Goal: Use online tool/utility: Utilize a website feature to perform a specific function

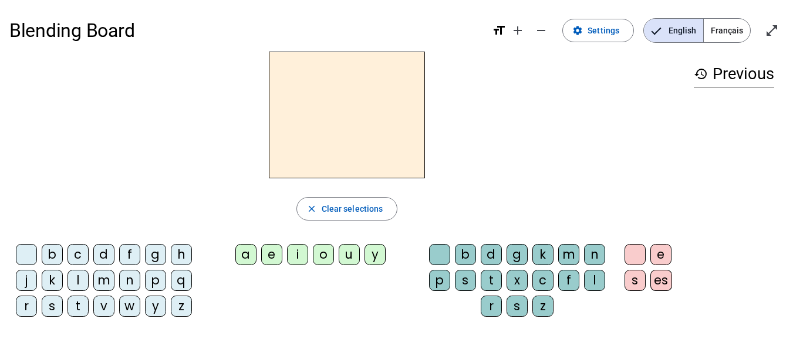
drag, startPoint x: 284, startPoint y: 138, endPoint x: 318, endPoint y: 141, distance: 34.1
click at [285, 138] on h2 at bounding box center [347, 115] width 156 height 127
click at [183, 280] on div "q" at bounding box center [181, 280] width 21 height 21
click at [355, 258] on div "u" at bounding box center [349, 254] width 21 height 21
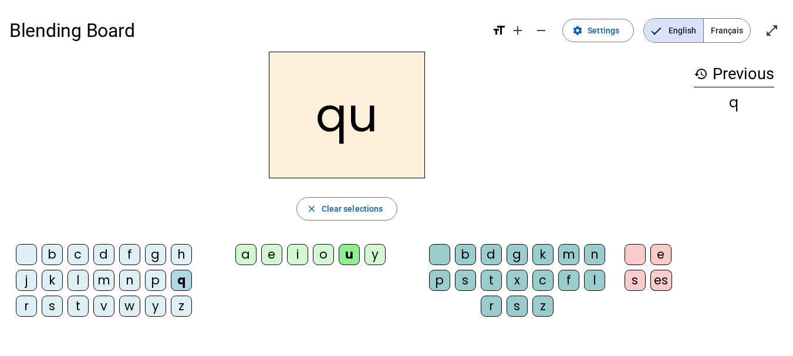
click at [296, 258] on div "i" at bounding box center [297, 254] width 21 height 21
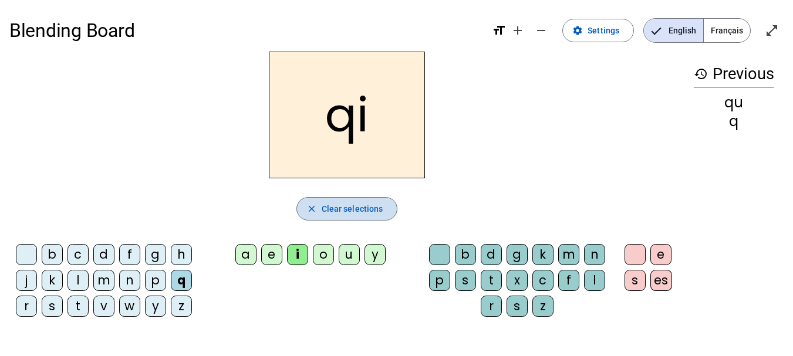
click at [341, 207] on span "Clear selections" at bounding box center [353, 209] width 62 height 14
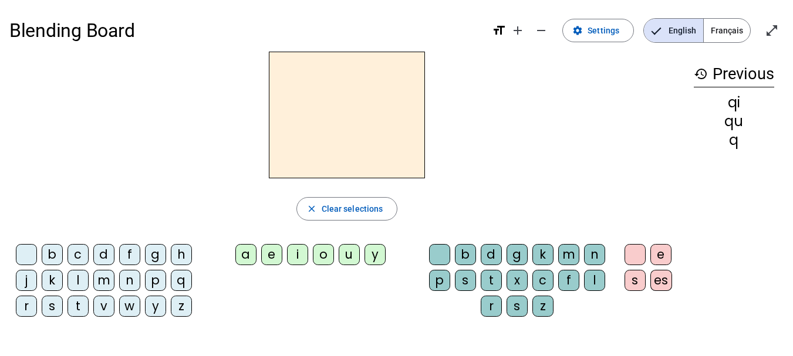
drag, startPoint x: 56, startPoint y: 307, endPoint x: 215, endPoint y: 282, distance: 161.6
click at [56, 306] on div "s" at bounding box center [52, 306] width 21 height 21
click at [297, 254] on div "i" at bounding box center [297, 254] width 21 height 21
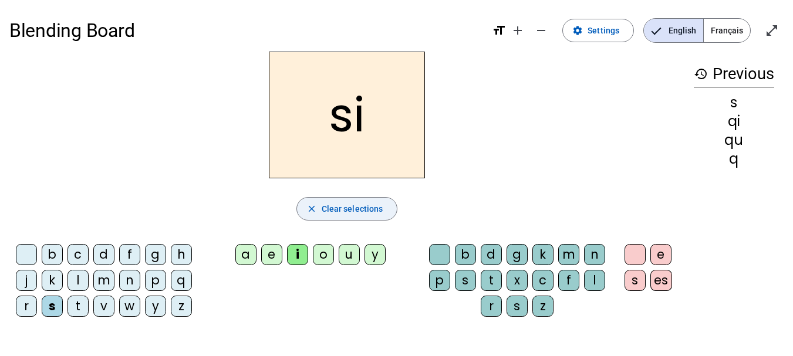
click at [348, 212] on span "Clear selections" at bounding box center [353, 209] width 62 height 14
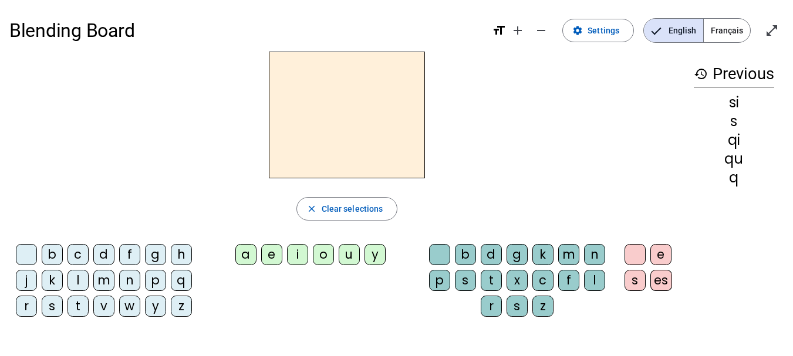
click at [130, 282] on div "n" at bounding box center [129, 280] width 21 height 21
click at [296, 252] on div "i" at bounding box center [297, 254] width 21 height 21
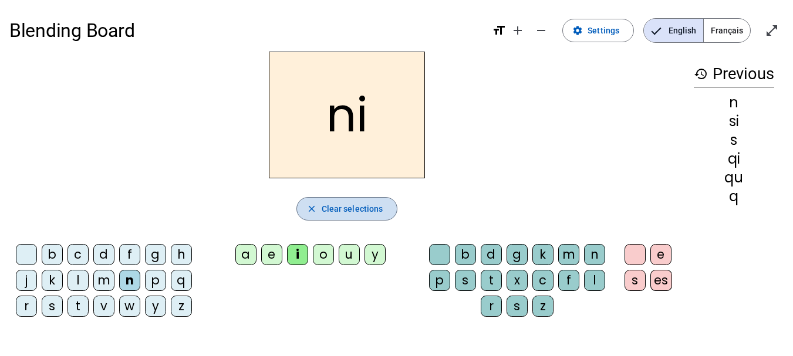
click at [351, 210] on span "Clear selections" at bounding box center [353, 209] width 62 height 14
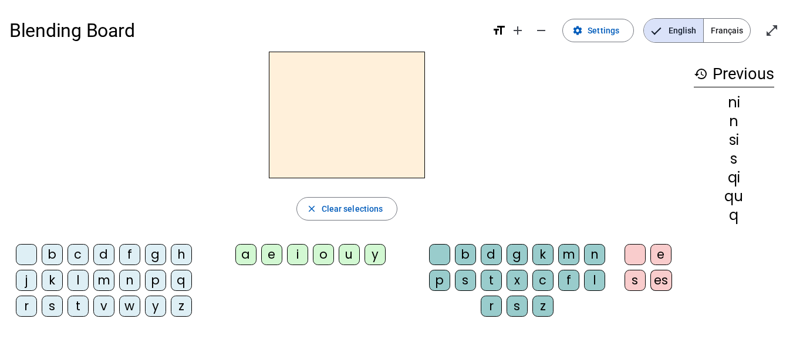
drag, startPoint x: 53, startPoint y: 306, endPoint x: 261, endPoint y: 251, distance: 215.0
click at [55, 305] on div "s" at bounding box center [52, 306] width 21 height 21
click at [284, 251] on letter-bubble "e" at bounding box center [274, 257] width 26 height 26
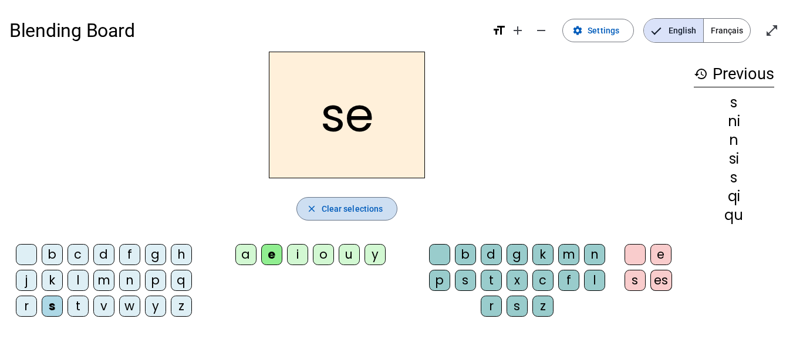
click at [334, 212] on span "Clear selections" at bounding box center [353, 209] width 62 height 14
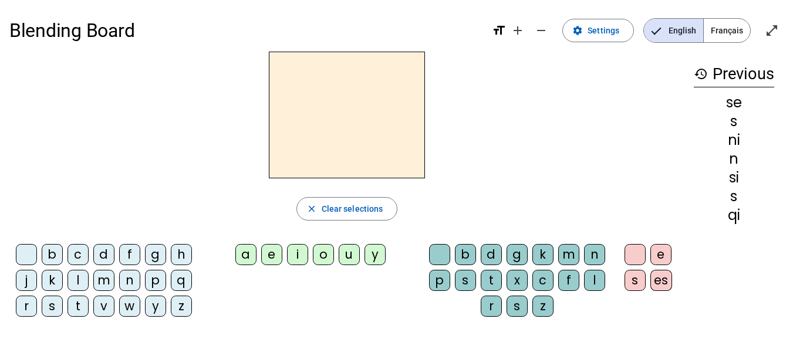
click at [728, 33] on span "Français" at bounding box center [726, 30] width 46 height 23
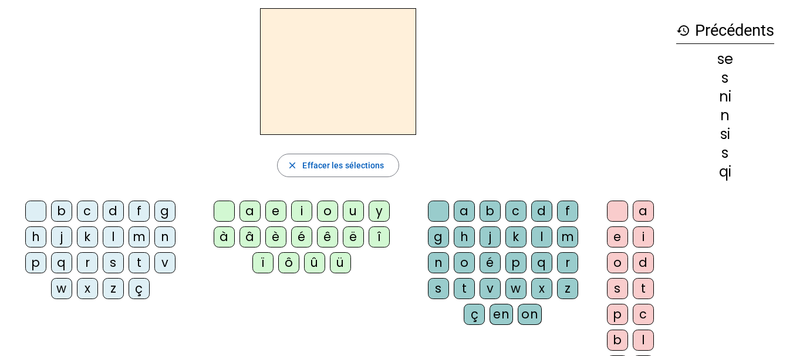
scroll to position [59, 0]
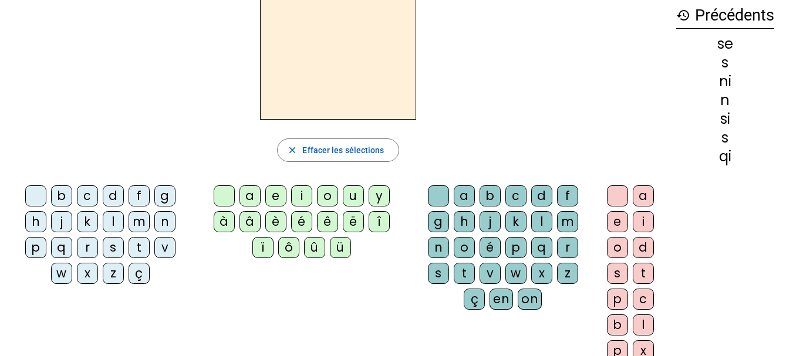
click at [113, 193] on div "d" at bounding box center [113, 195] width 21 height 21
click at [272, 195] on div "e" at bounding box center [275, 195] width 21 height 21
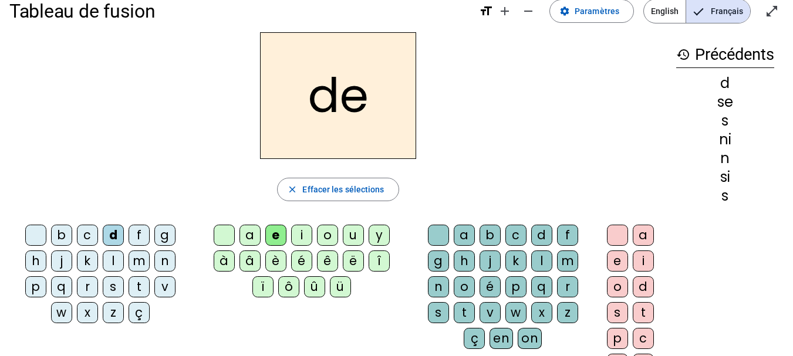
scroll to position [0, 0]
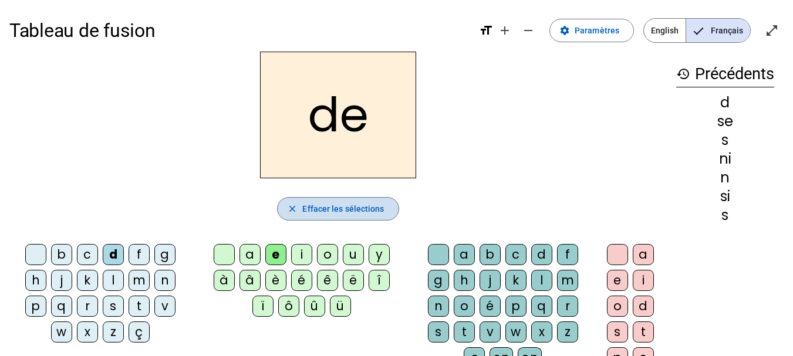
click at [341, 210] on span "Effacer les sélections" at bounding box center [343, 209] width 82 height 14
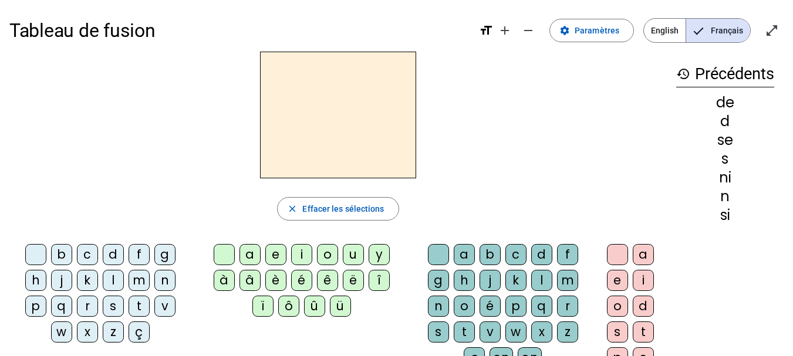
click at [546, 257] on div "d" at bounding box center [541, 254] width 21 height 21
click at [359, 254] on div "u" at bounding box center [353, 254] width 21 height 21
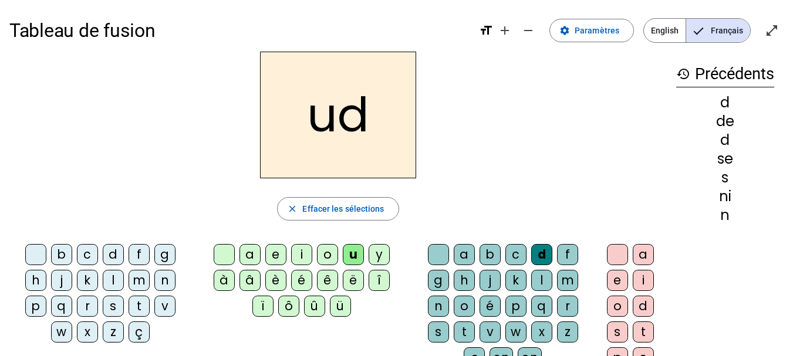
click at [540, 252] on div "d" at bounding box center [541, 254] width 21 height 21
click at [354, 252] on div "u" at bounding box center [353, 254] width 21 height 21
click at [353, 209] on span "Effacer les sélections" at bounding box center [343, 209] width 82 height 14
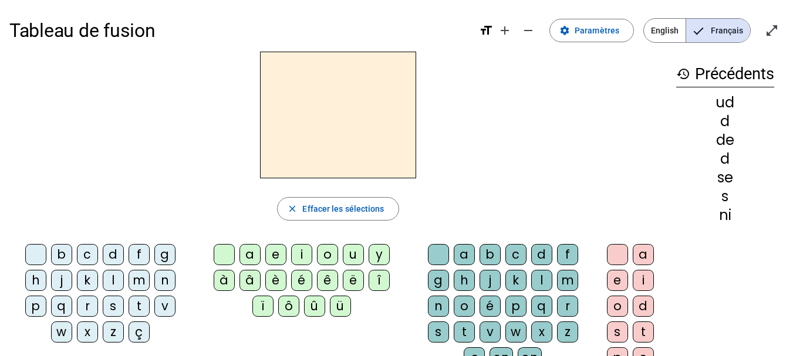
click at [115, 254] on div "d" at bounding box center [113, 254] width 21 height 21
click at [350, 253] on div "u" at bounding box center [353, 254] width 21 height 21
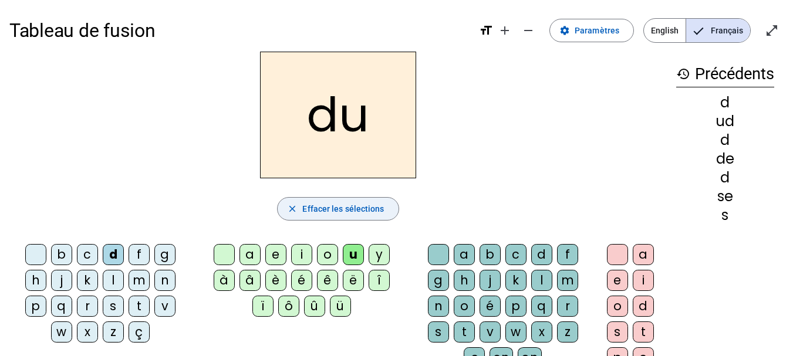
click at [345, 209] on span "Effacer les sélections" at bounding box center [343, 209] width 82 height 14
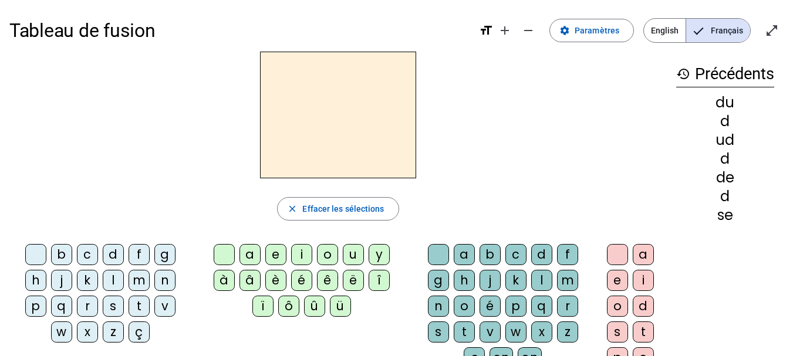
click at [544, 252] on div "d" at bounding box center [541, 254] width 21 height 21
click at [349, 255] on div "u" at bounding box center [353, 254] width 21 height 21
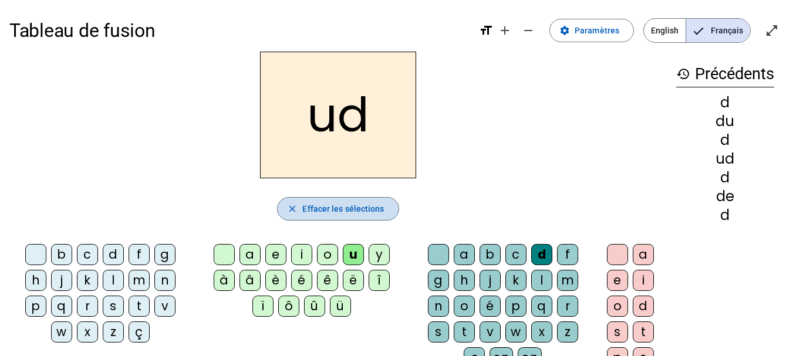
click at [349, 211] on span "Effacer les sélections" at bounding box center [343, 209] width 82 height 14
